Goal: Information Seeking & Learning: Learn about a topic

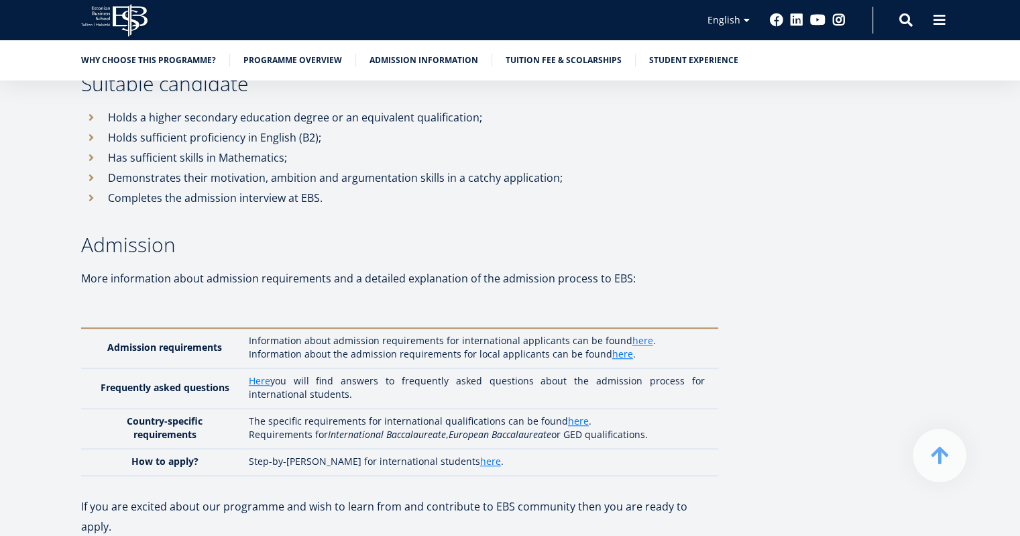
scroll to position [6052, 0]
click at [643, 333] on link "here" at bounding box center [642, 339] width 21 height 13
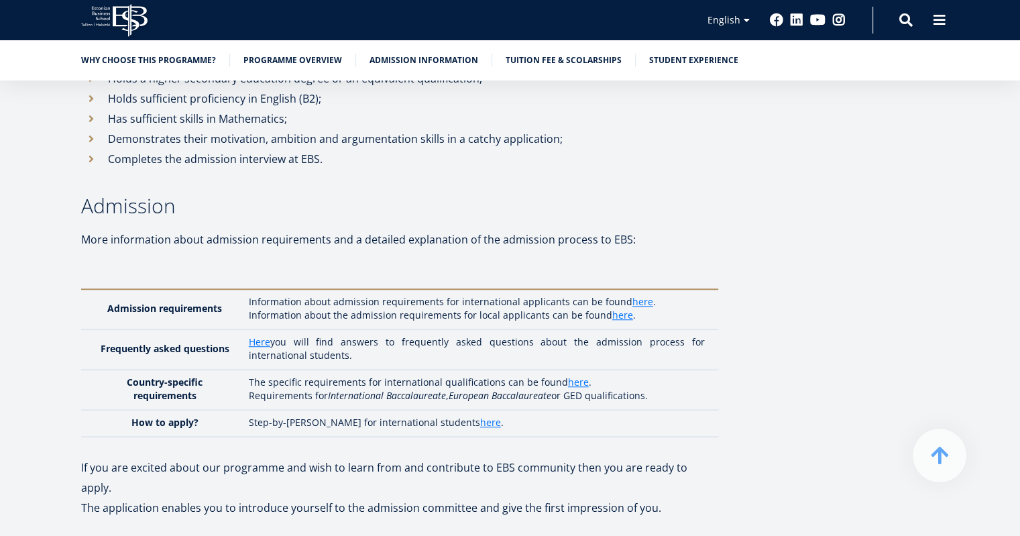
scroll to position [6096, 0]
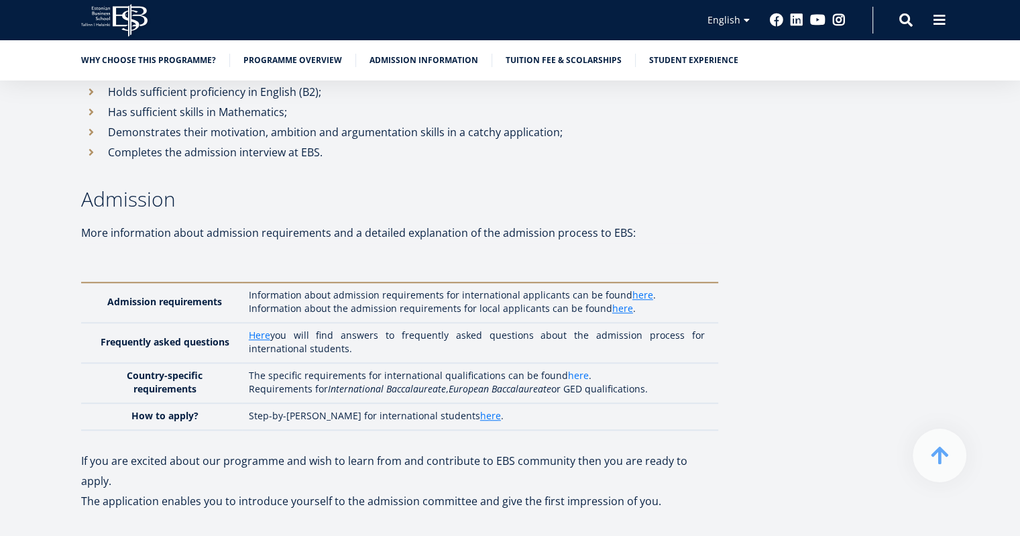
click at [578, 369] on link "here" at bounding box center [578, 375] width 21 height 13
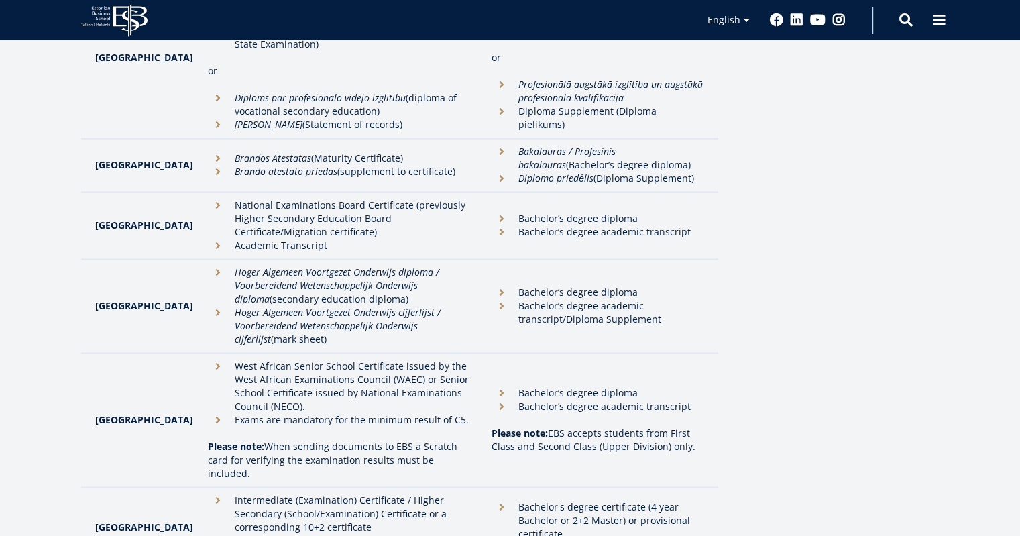
scroll to position [2584, 0]
click at [208, 358] on li "West African Senior School Certificate issued by the West African Examinations …" at bounding box center [343, 385] width 271 height 54
click at [208, 412] on li "Exams are mandatory for the minimum result of C5." at bounding box center [343, 418] width 271 height 13
